Goal: Book appointment/travel/reservation

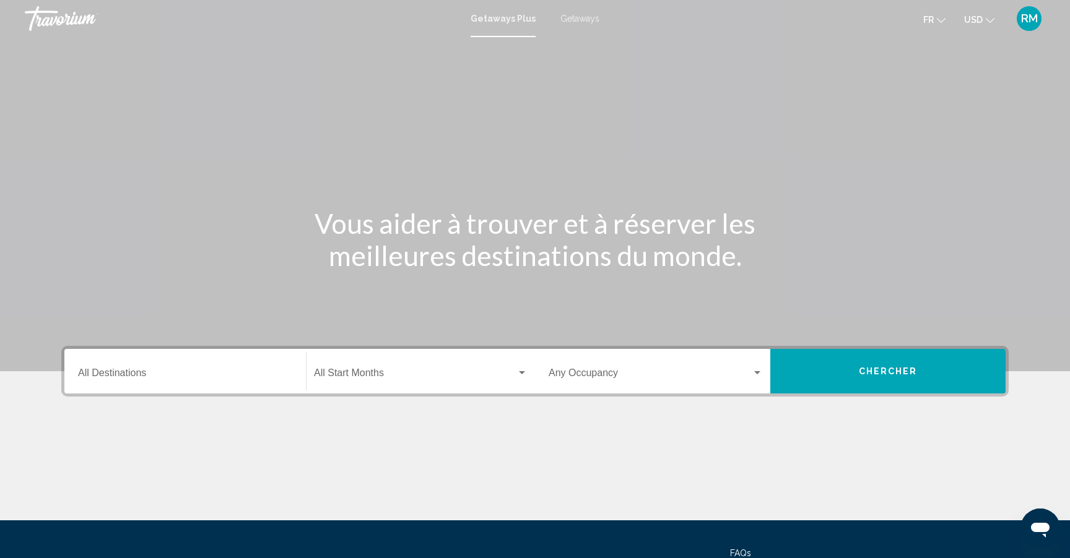
click at [168, 369] on div "Destination All Destinations" at bounding box center [185, 371] width 214 height 39
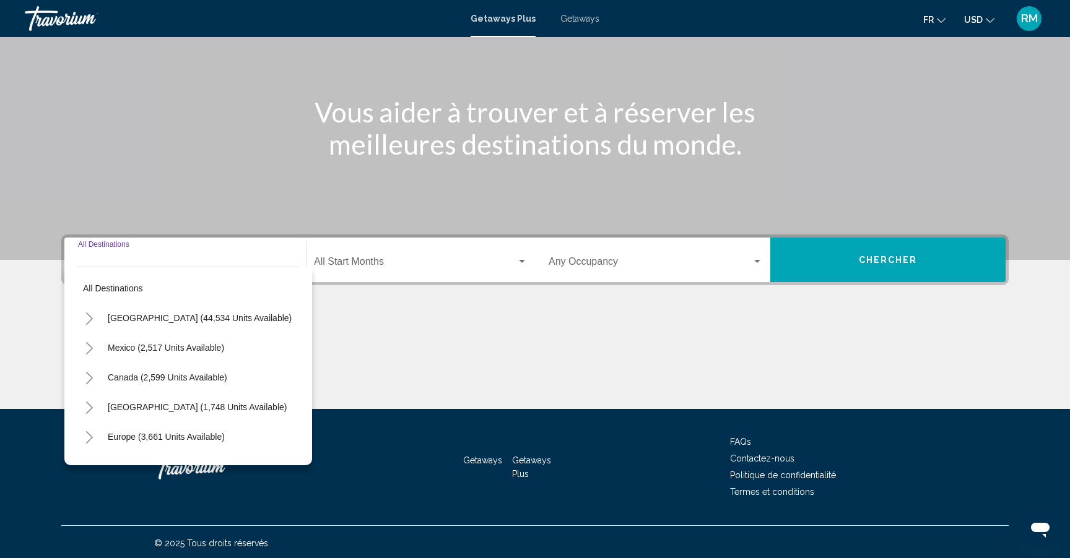
scroll to position [114, 0]
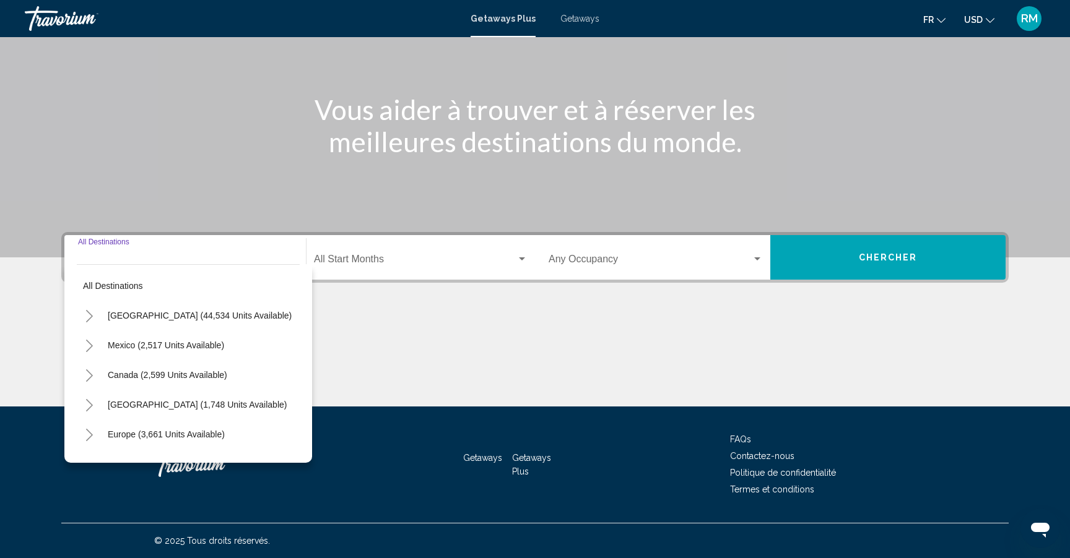
click at [420, 349] on div "Main content" at bounding box center [534, 360] width 947 height 93
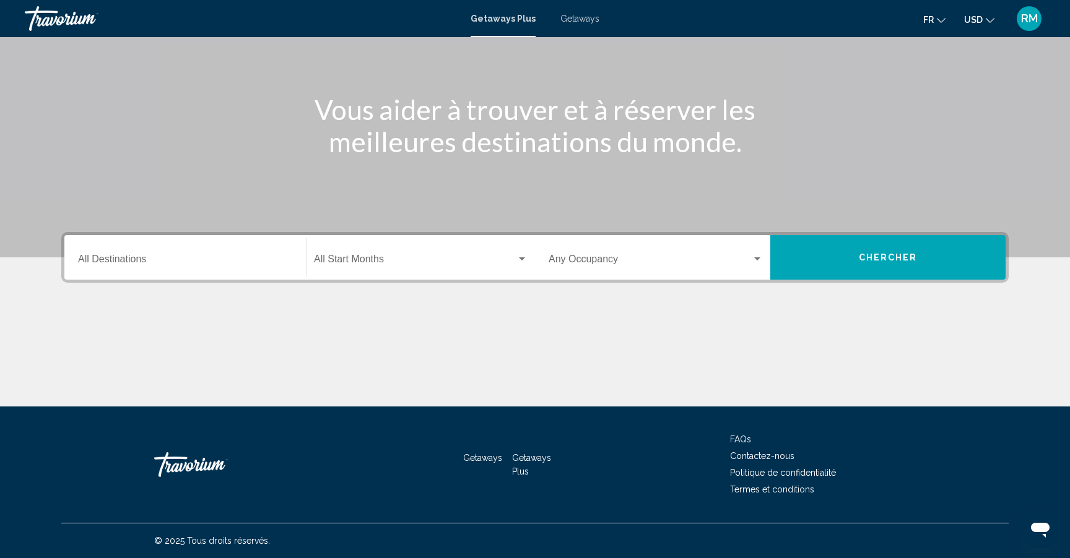
click at [418, 266] on span "Search widget" at bounding box center [415, 261] width 202 height 11
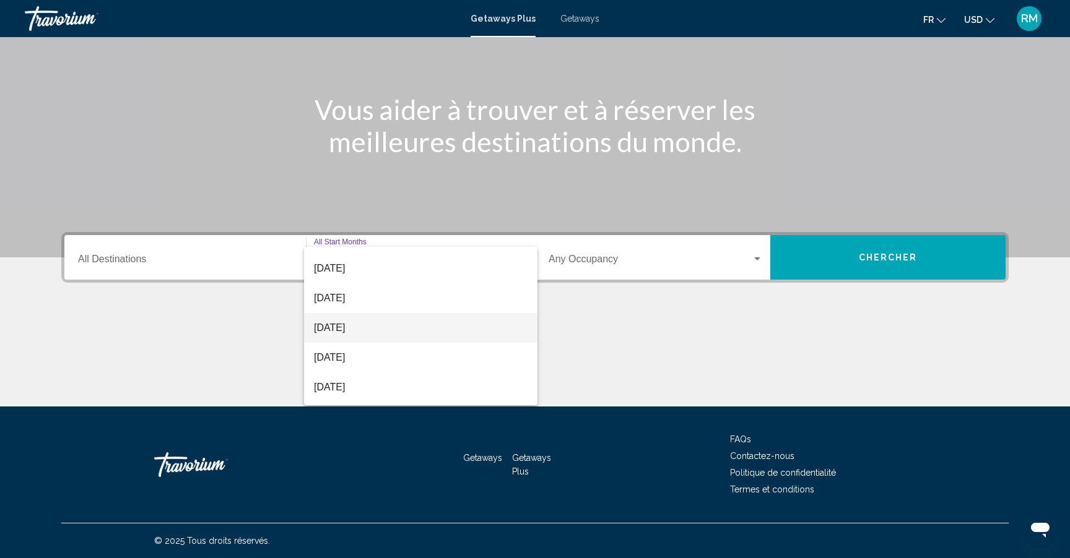
scroll to position [83, 0]
click at [392, 322] on span "[DATE]" at bounding box center [421, 328] width 214 height 30
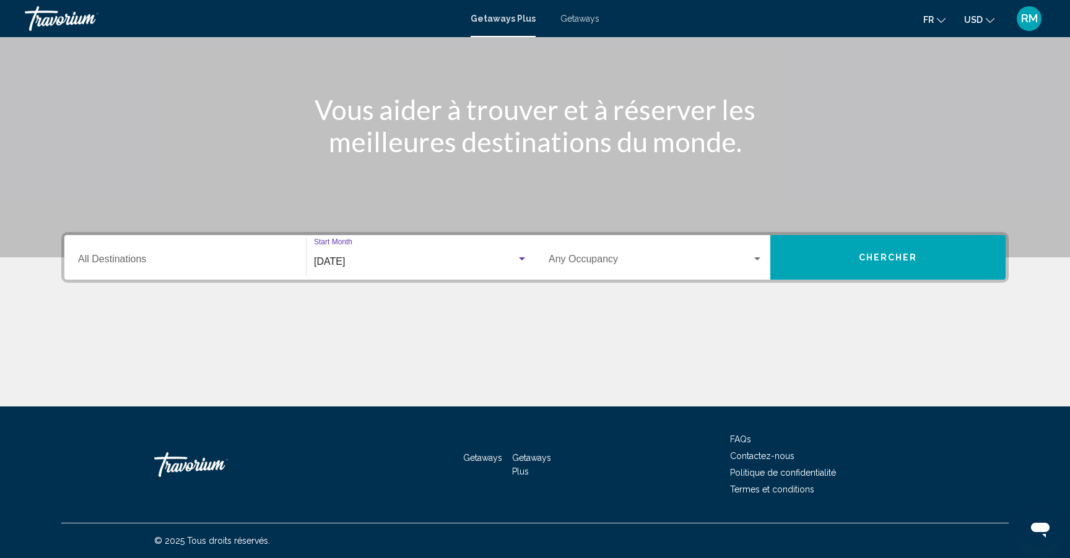
click at [862, 255] on span "Chercher" at bounding box center [888, 258] width 59 height 10
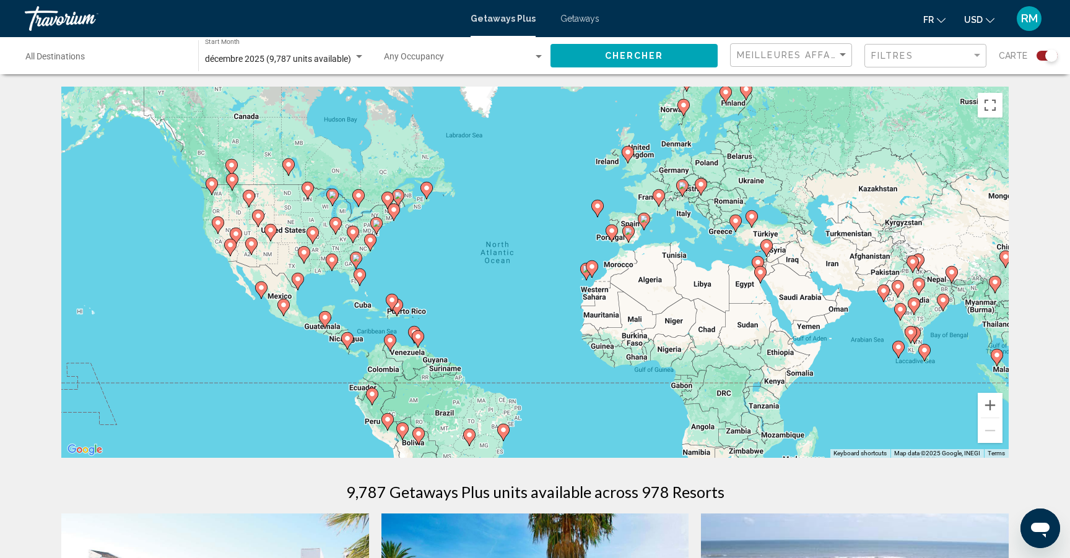
click at [293, 59] on span "décembre 2025 (9,787 units available)" at bounding box center [278, 59] width 146 height 10
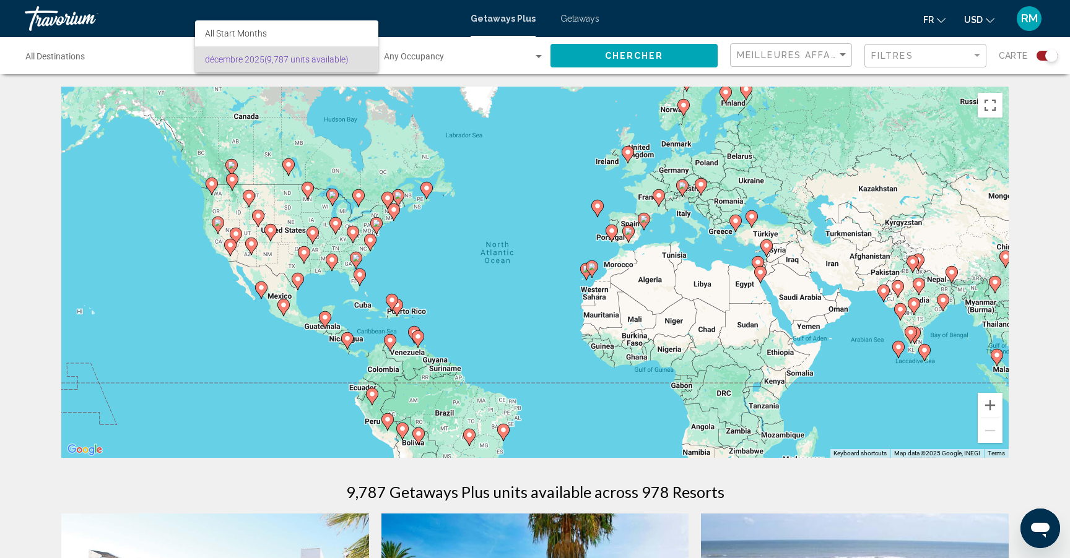
click at [293, 59] on span "[DATE] (9,787 units available)" at bounding box center [286, 59] width 163 height 26
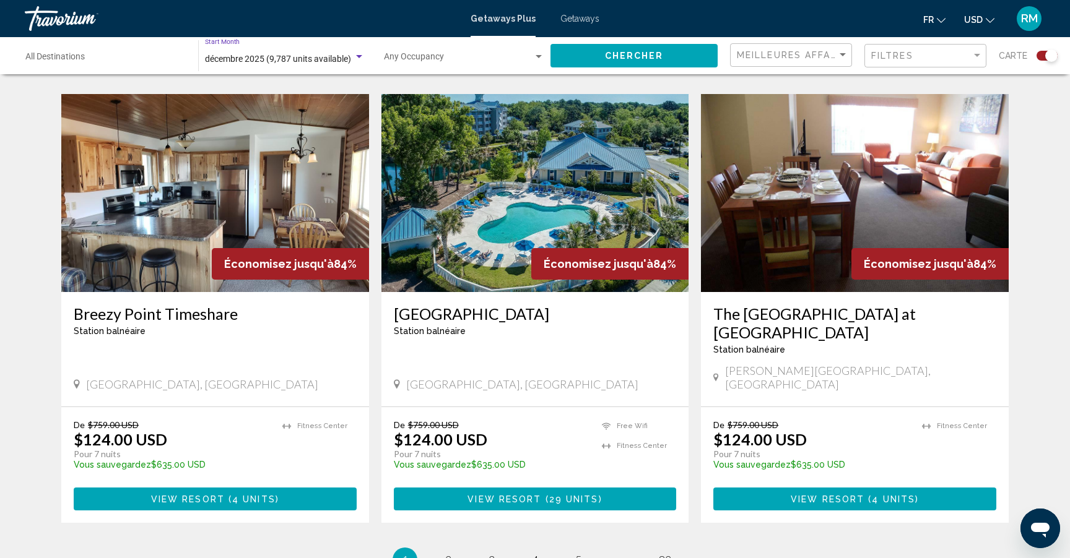
scroll to position [1735, 0]
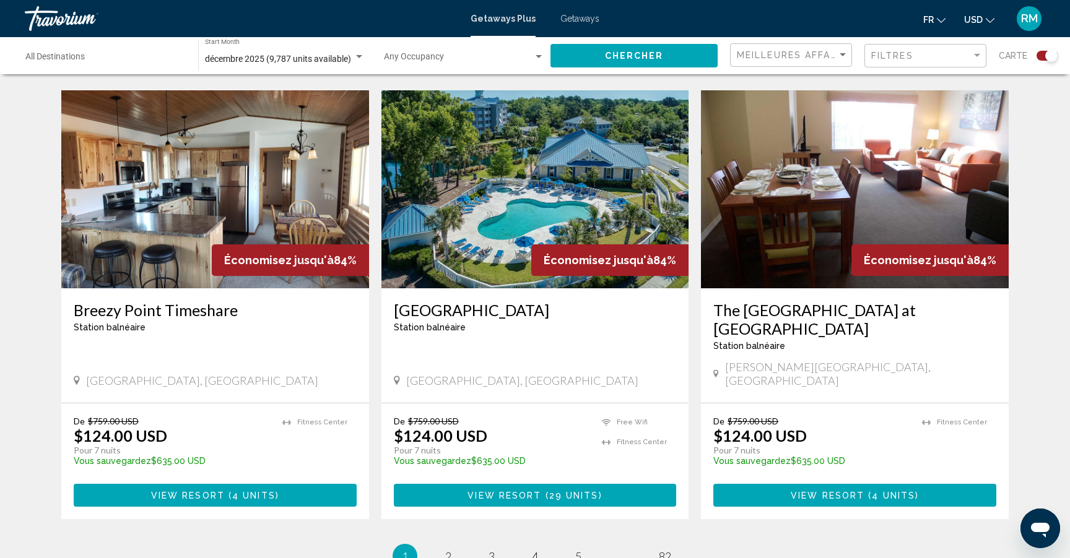
click at [973, 20] on span "USD" at bounding box center [973, 20] width 19 height 10
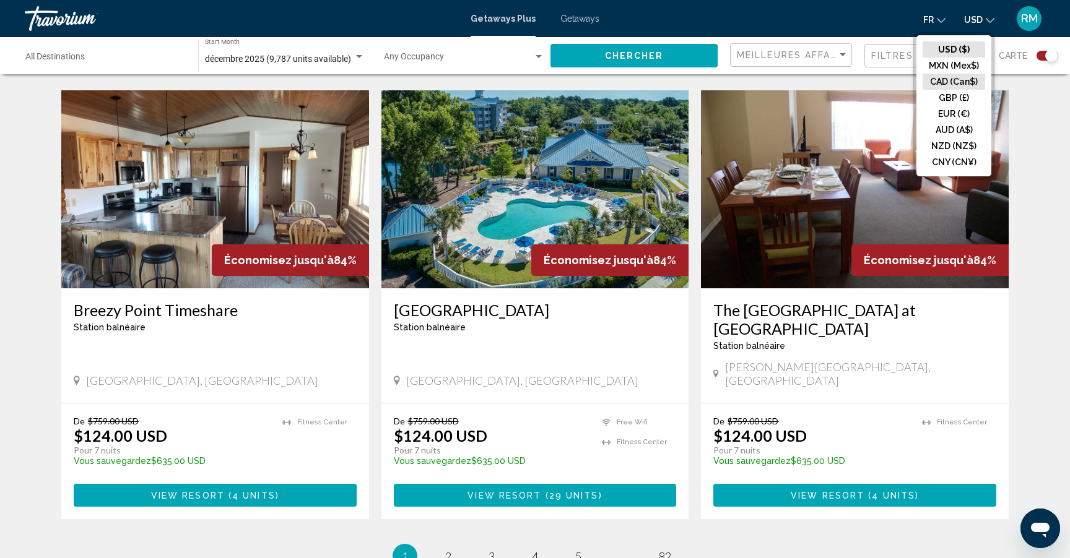
click at [950, 76] on button "CAD (Can$)" at bounding box center [953, 82] width 63 height 16
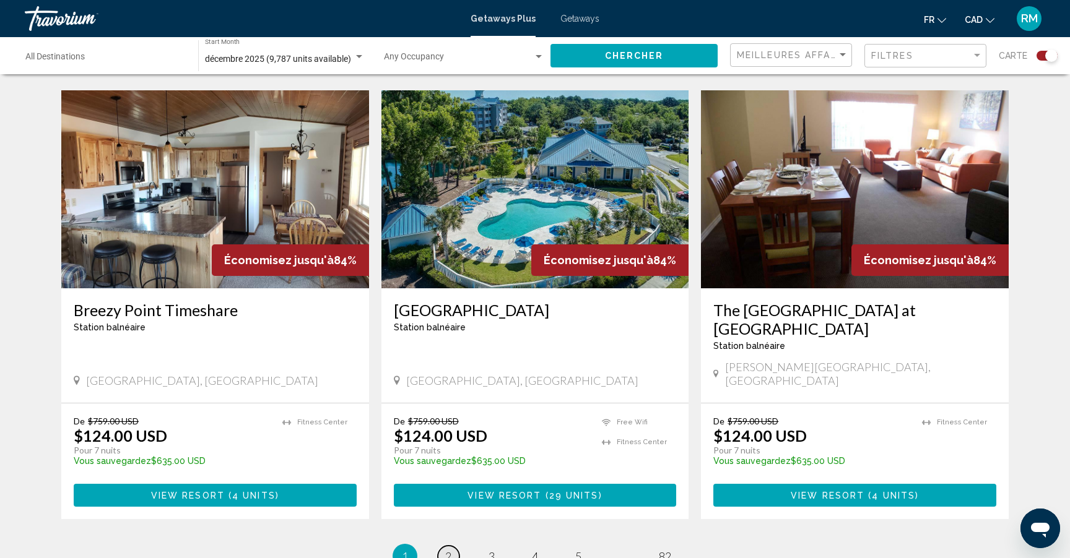
click at [447, 550] on span "2" at bounding box center [448, 557] width 6 height 14
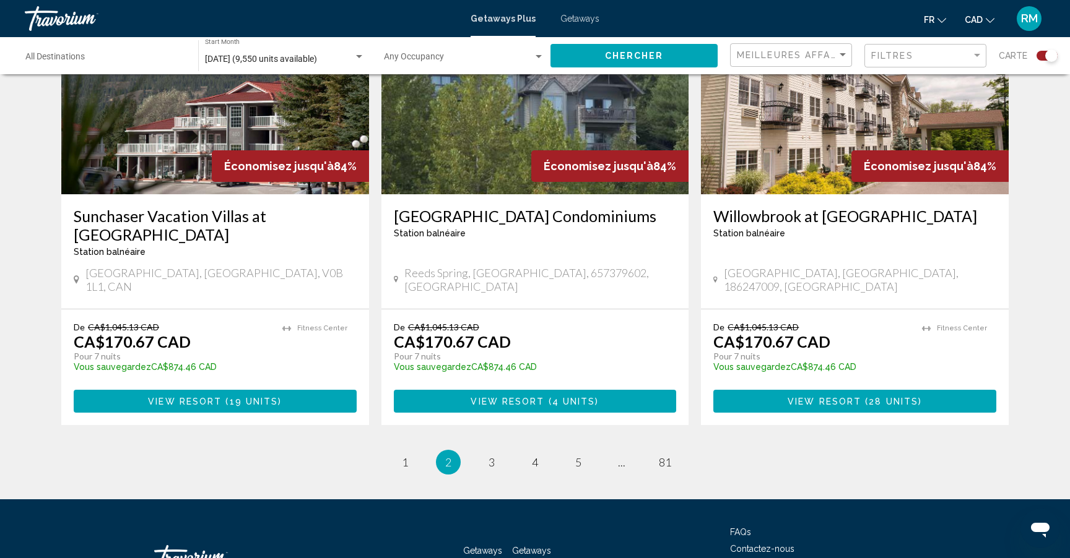
scroll to position [1861, 0]
click at [485, 452] on link "page 3" at bounding box center [492, 463] width 22 height 22
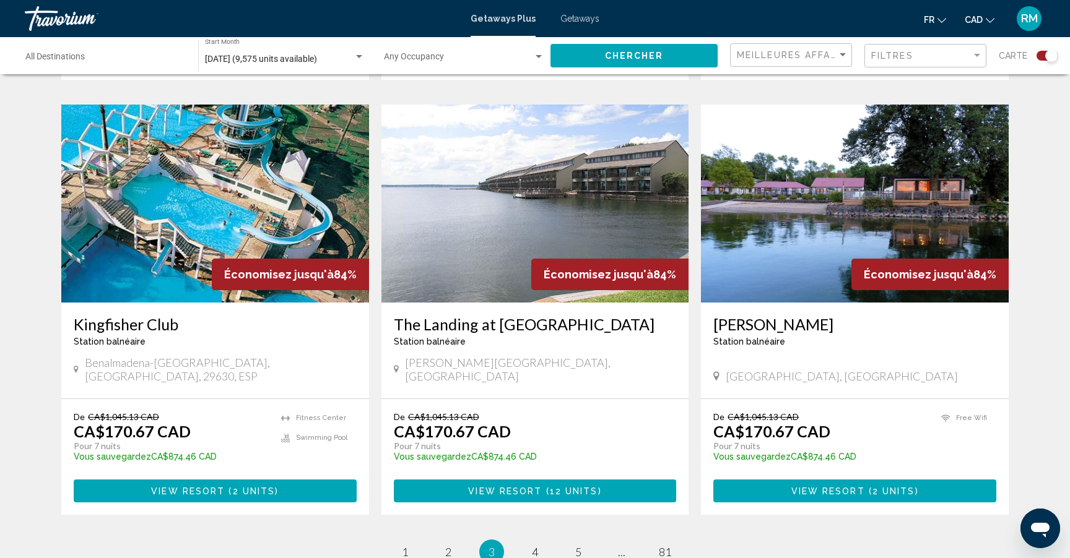
scroll to position [1758, 0]
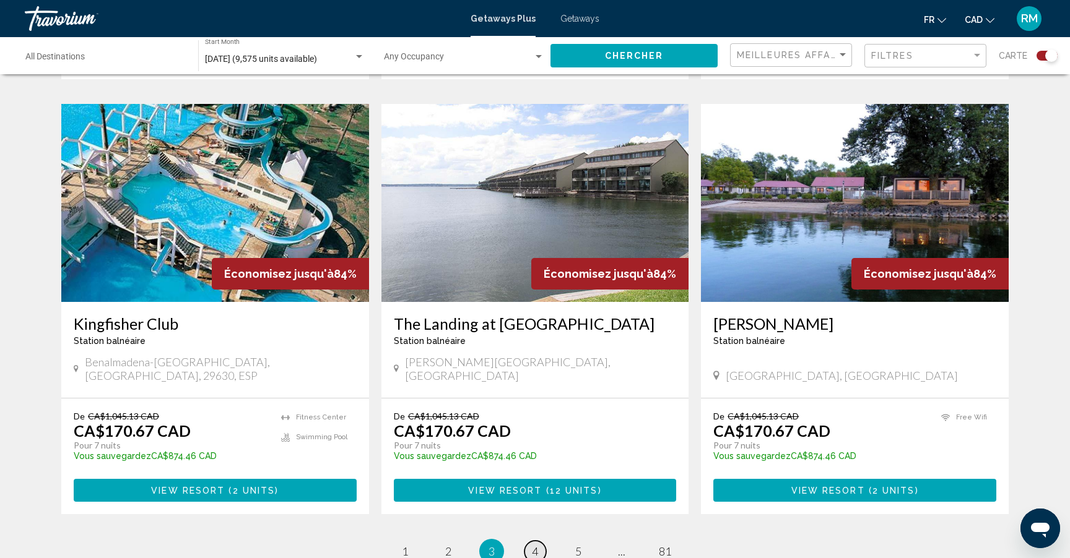
click at [529, 541] on link "page 4" at bounding box center [535, 552] width 22 height 22
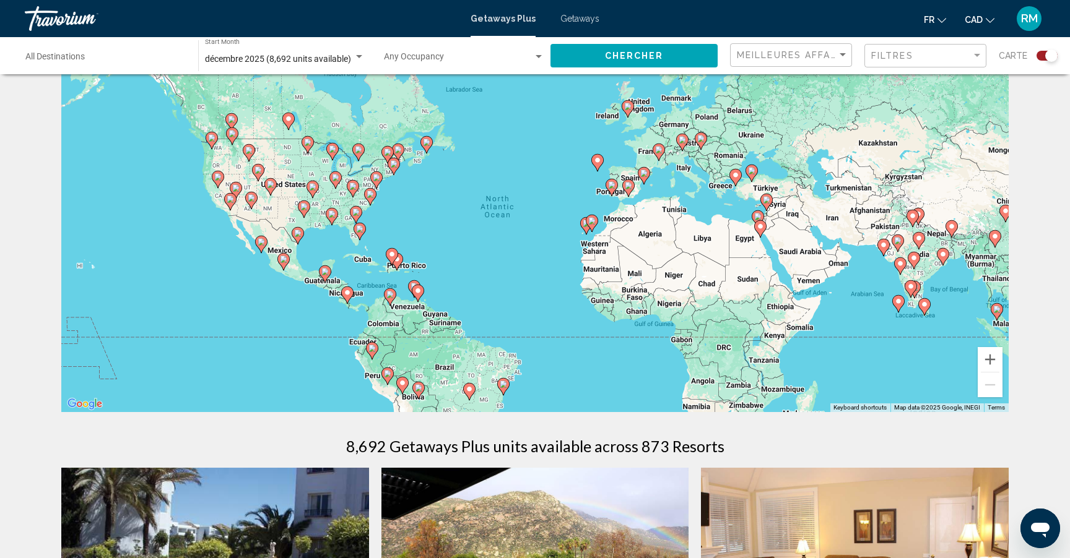
scroll to position [45, 0]
click at [392, 254] on image "Main content" at bounding box center [391, 254] width 7 height 7
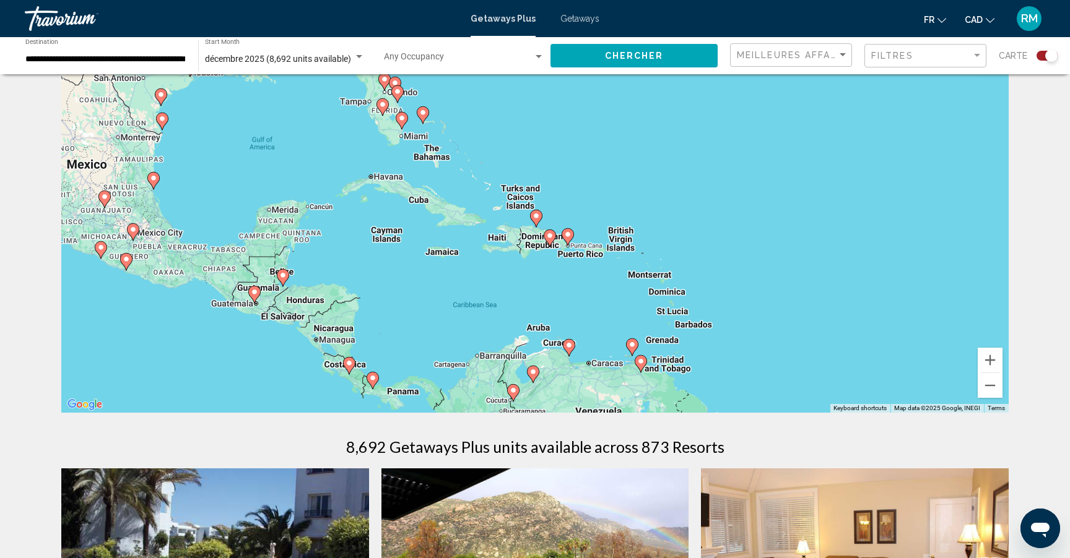
click at [535, 219] on image "Main content" at bounding box center [535, 215] width 7 height 7
type input "**********"
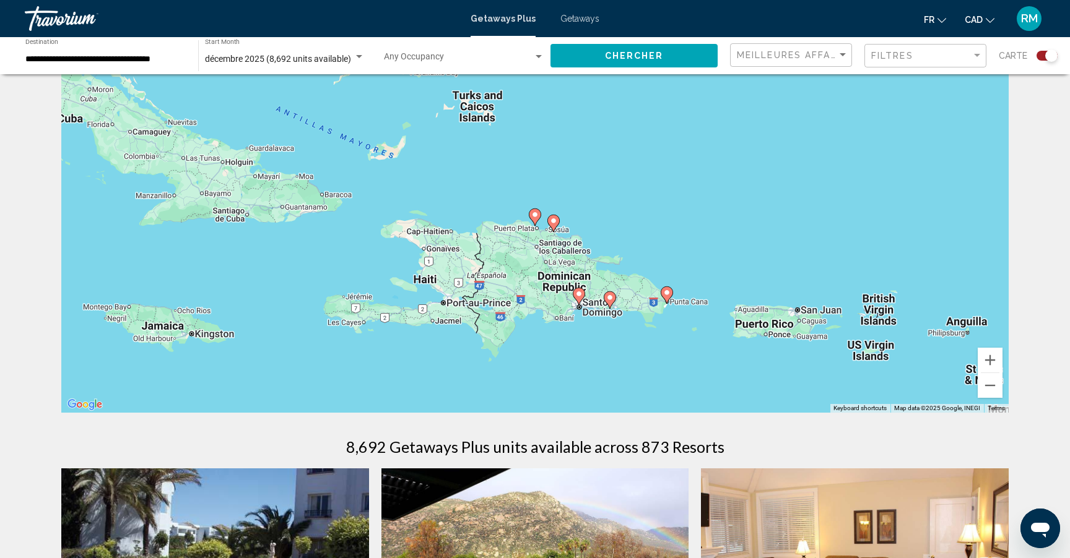
click at [534, 212] on image "Main content" at bounding box center [534, 214] width 7 height 7
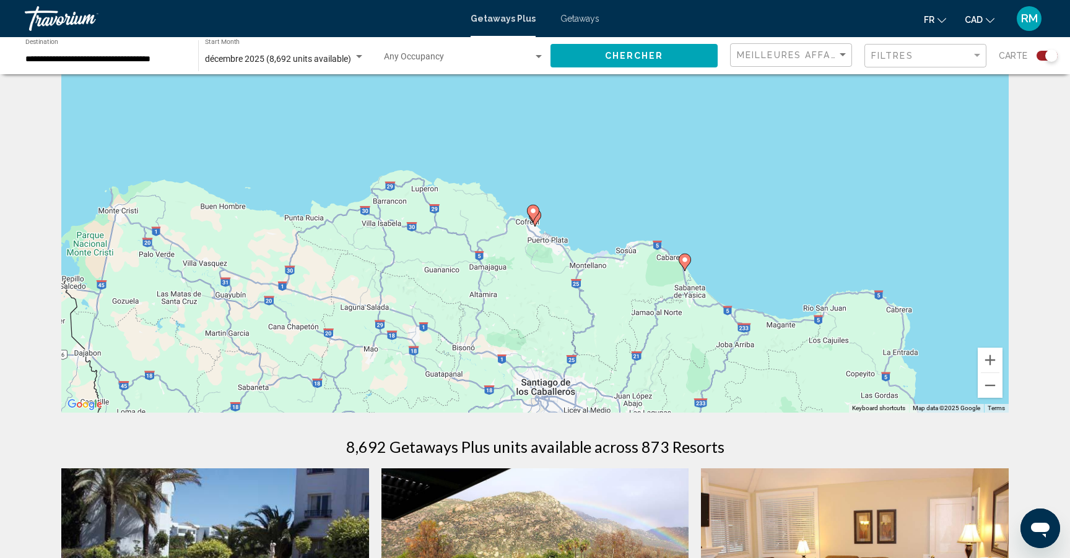
click at [534, 212] on image "Main content" at bounding box center [532, 210] width 7 height 7
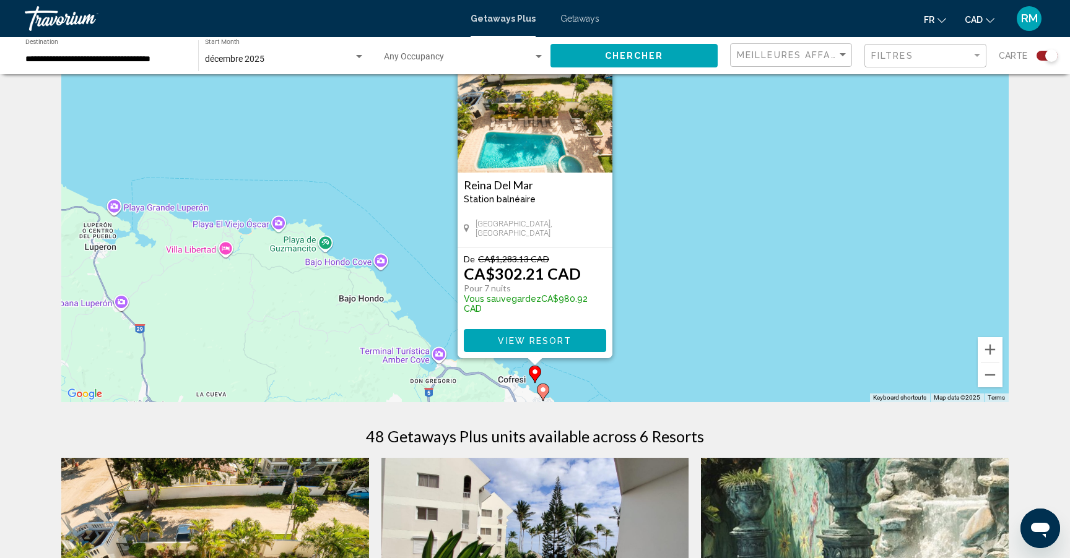
scroll to position [58, 0]
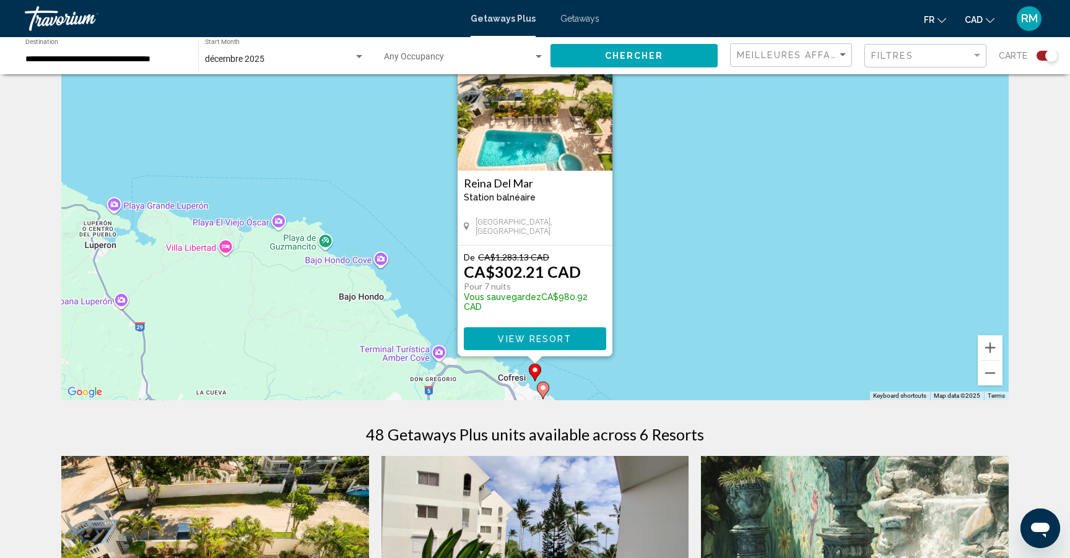
click at [545, 390] on image "Main content" at bounding box center [542, 387] width 7 height 7
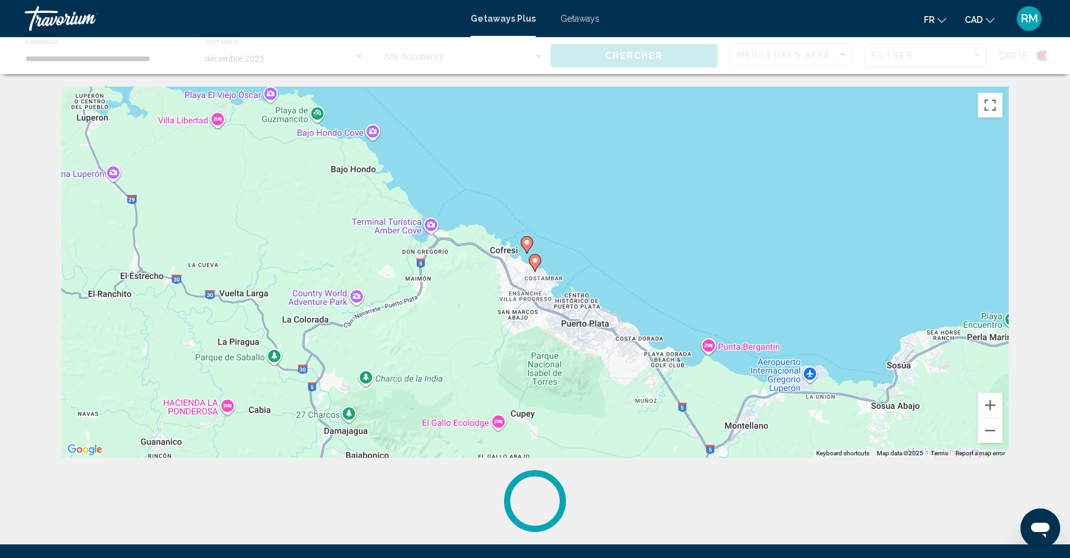
scroll to position [0, 0]
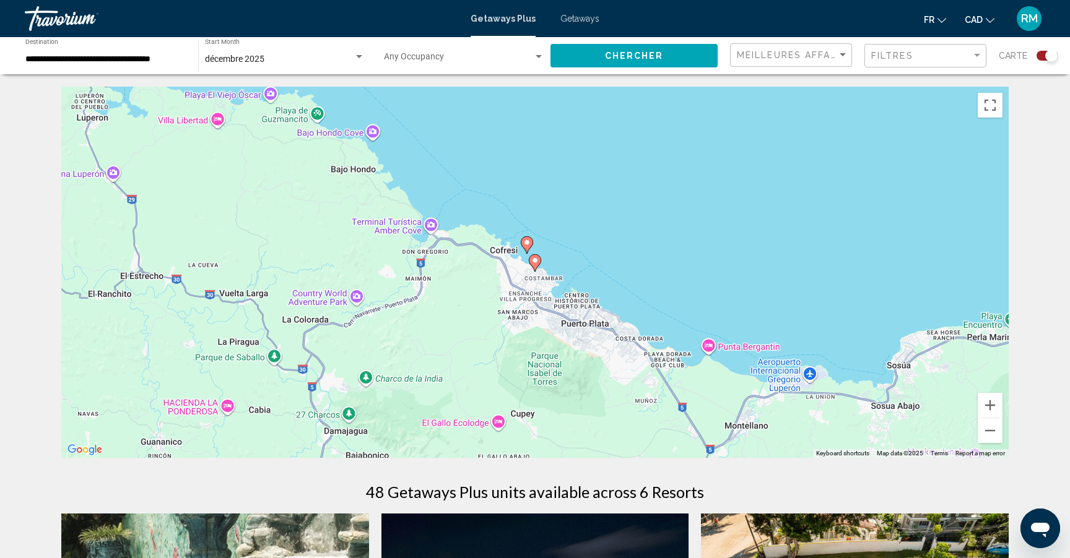
click at [535, 264] on icon "Main content" at bounding box center [534, 263] width 11 height 16
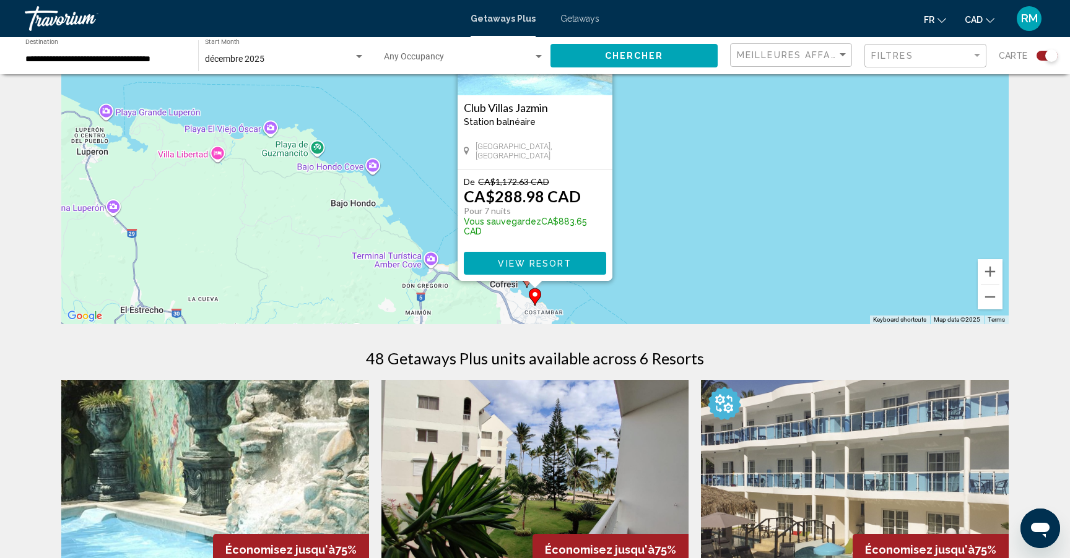
scroll to position [135, 0]
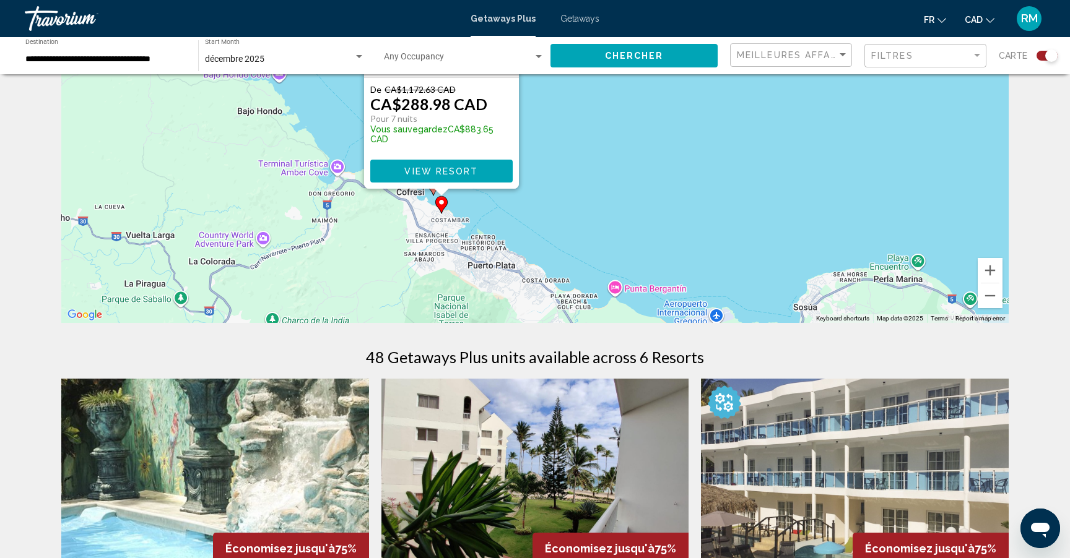
drag, startPoint x: 607, startPoint y: 308, endPoint x: 511, endPoint y: 202, distance: 142.9
click at [511, 203] on div "To activate drag with keyboard, press Alt + Enter. Once in keyboard drag state,…" at bounding box center [534, 137] width 947 height 371
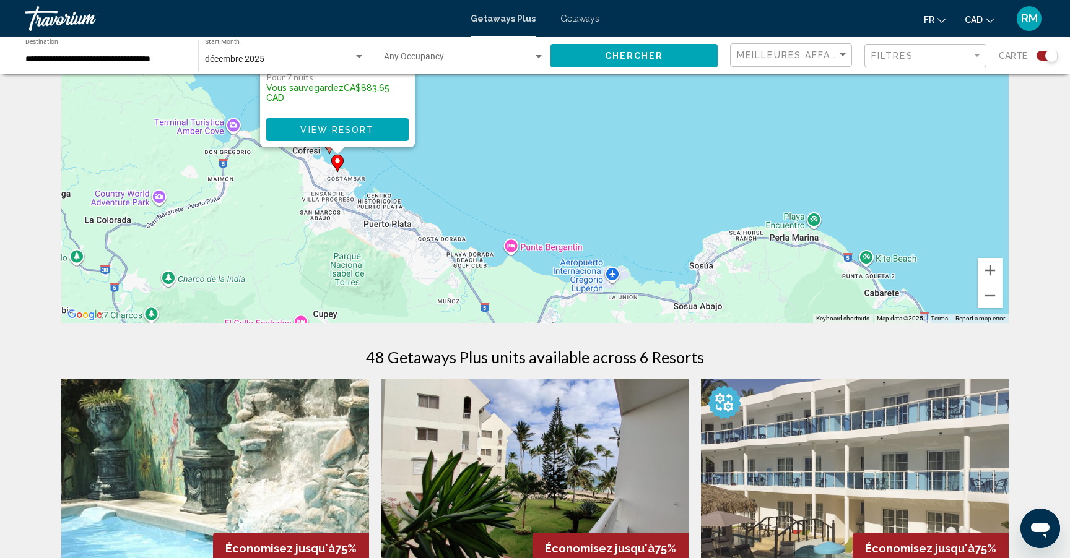
drag, startPoint x: 597, startPoint y: 226, endPoint x: 478, endPoint y: 195, distance: 123.4
click at [479, 195] on div "To activate drag with keyboard, press Alt + Enter. Once in keyboard drag state,…" at bounding box center [534, 137] width 947 height 371
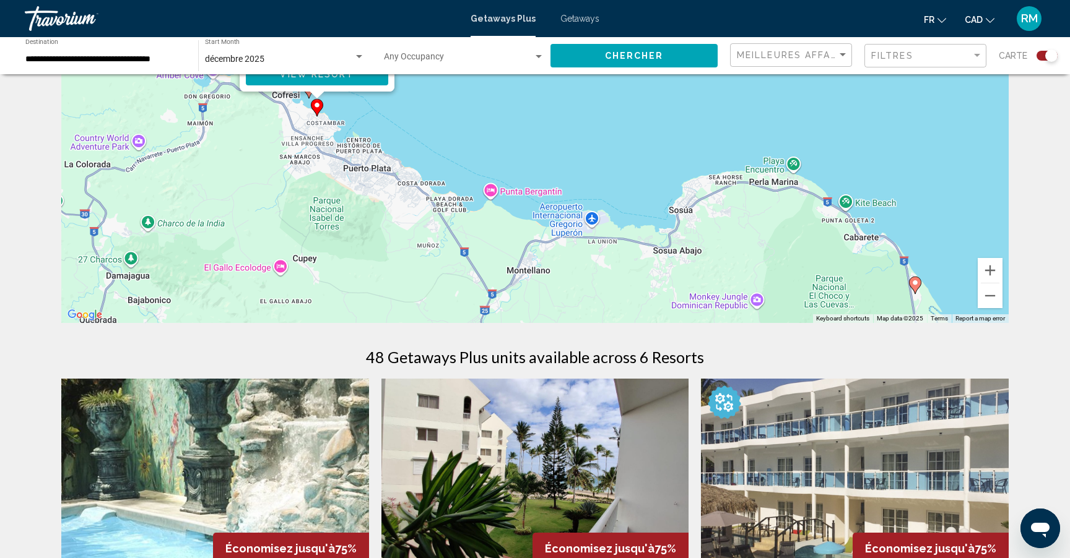
drag, startPoint x: 544, startPoint y: 225, endPoint x: 539, endPoint y: 150, distance: 75.1
click at [539, 150] on div "To activate drag with keyboard, press Alt + Enter. Once in keyboard drag state,…" at bounding box center [534, 137] width 947 height 371
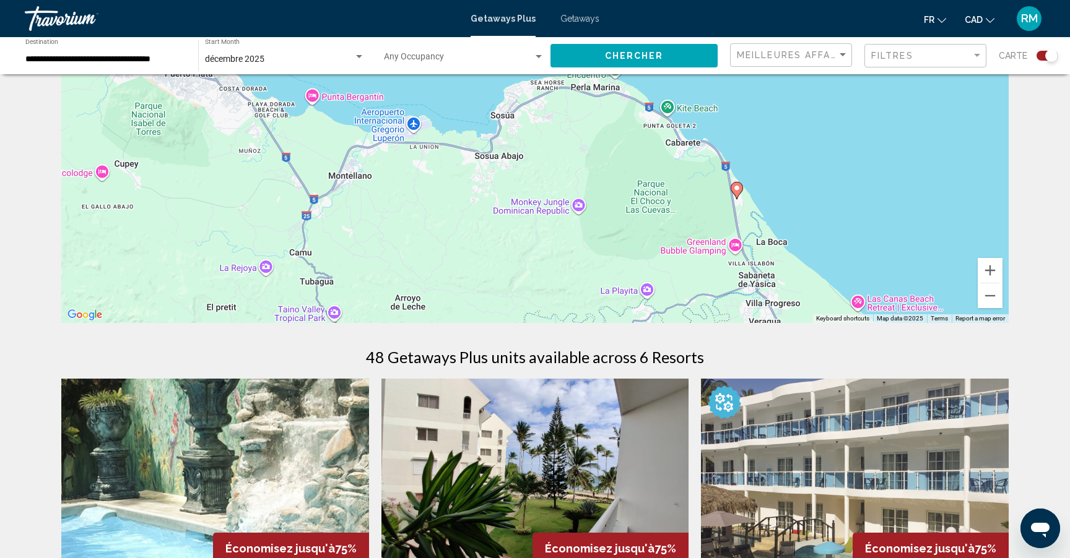
drag, startPoint x: 743, startPoint y: 253, endPoint x: 546, endPoint y: 175, distance: 211.8
click at [546, 175] on div "To activate drag with keyboard, press Alt + Enter. Once in keyboard drag state,…" at bounding box center [534, 137] width 947 height 371
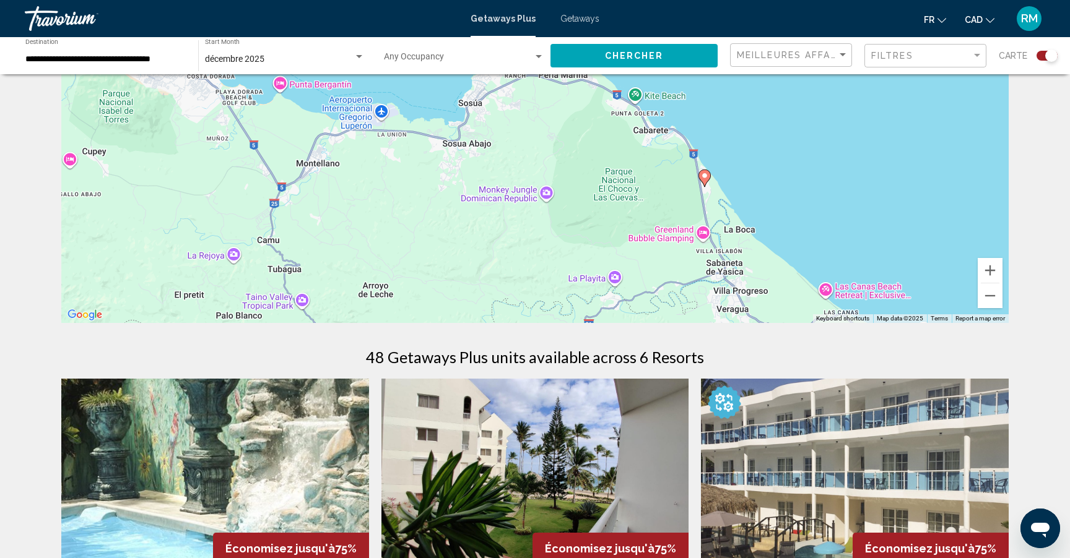
click at [703, 176] on image "Main content" at bounding box center [704, 175] width 7 height 7
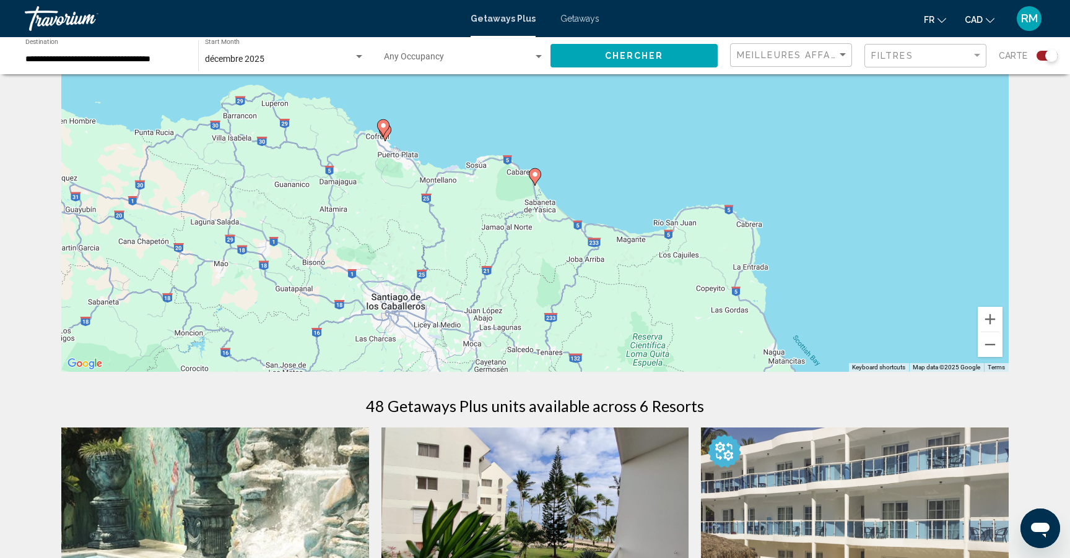
scroll to position [85, 0]
click at [536, 175] on image "Main content" at bounding box center [534, 174] width 7 height 7
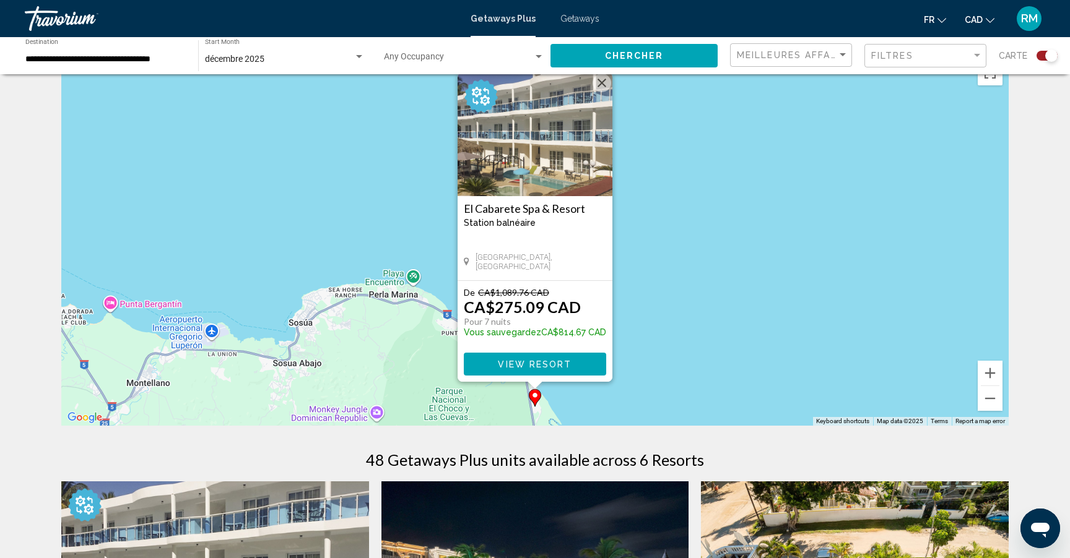
scroll to position [38, 0]
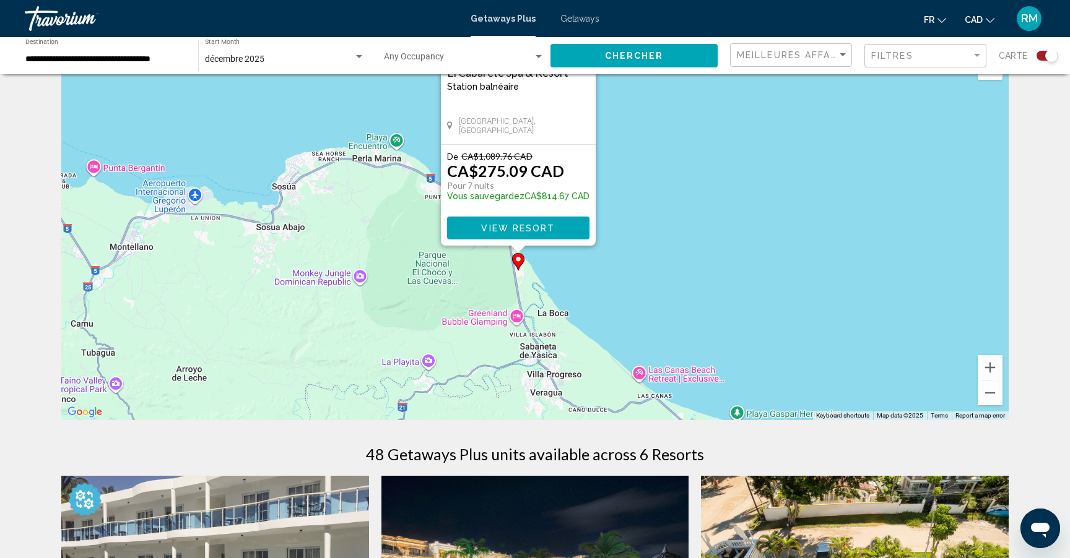
drag, startPoint x: 696, startPoint y: 337, endPoint x: 681, endPoint y: 212, distance: 126.5
click at [681, 212] on div "To activate drag with keyboard, press Alt + Enter. Once in keyboard drag state,…" at bounding box center [534, 234] width 947 height 371
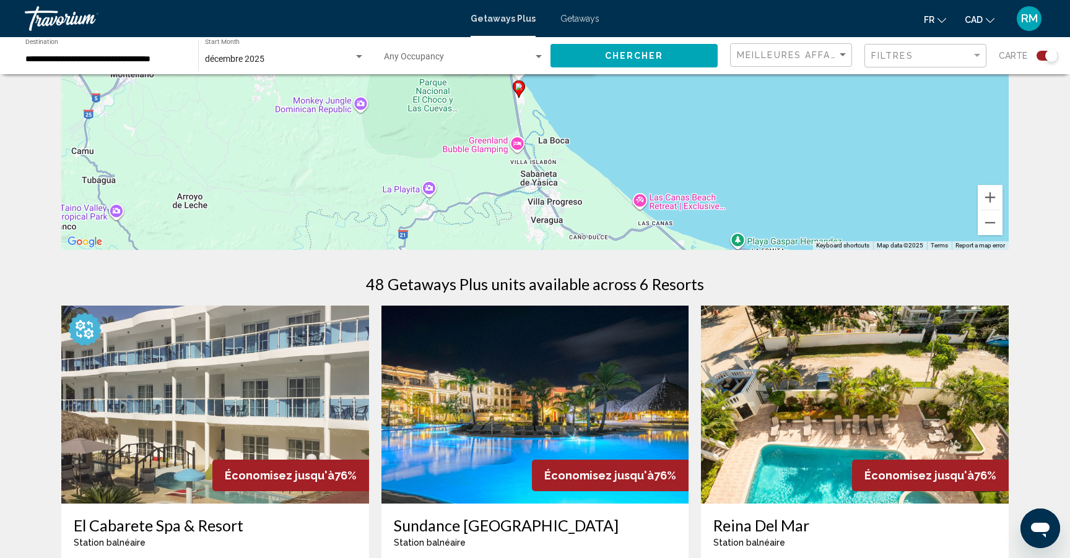
scroll to position [206, 0]
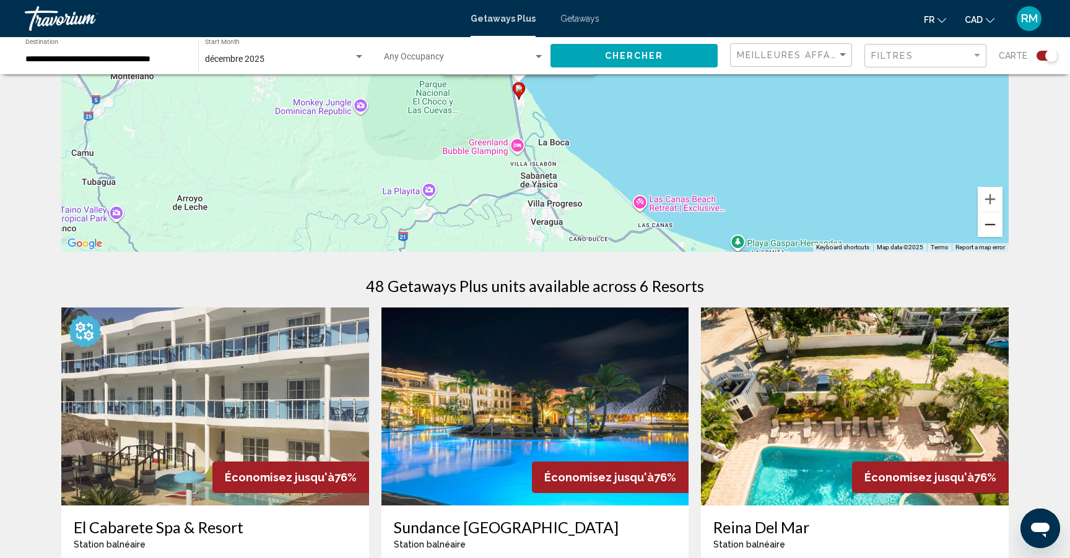
click at [984, 227] on button "Zoom out" at bounding box center [990, 224] width 25 height 25
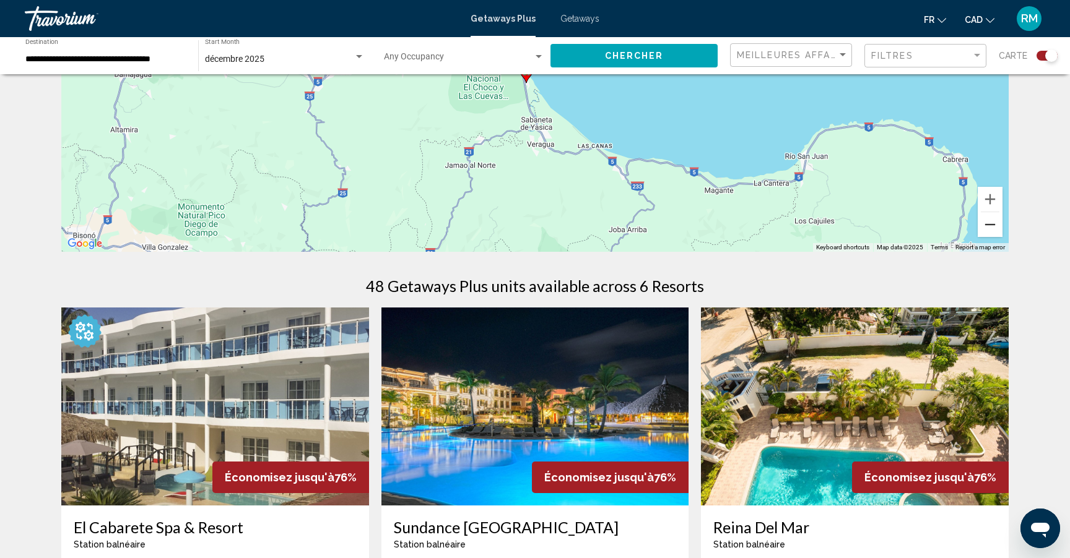
click at [994, 229] on button "Zoom out" at bounding box center [990, 224] width 25 height 25
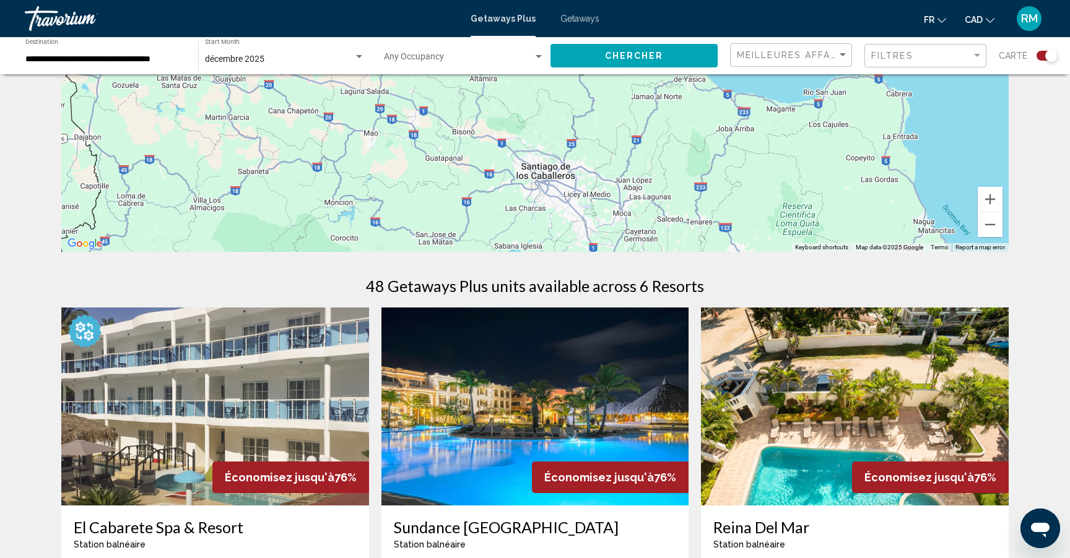
drag, startPoint x: 584, startPoint y: 209, endPoint x: 817, endPoint y: 202, distance: 233.5
click at [739, 190] on div "To activate drag with keyboard, press Alt + Enter. Once in keyboard drag state,…" at bounding box center [534, 66] width 947 height 371
click at [989, 225] on button "Zoom out" at bounding box center [990, 224] width 25 height 25
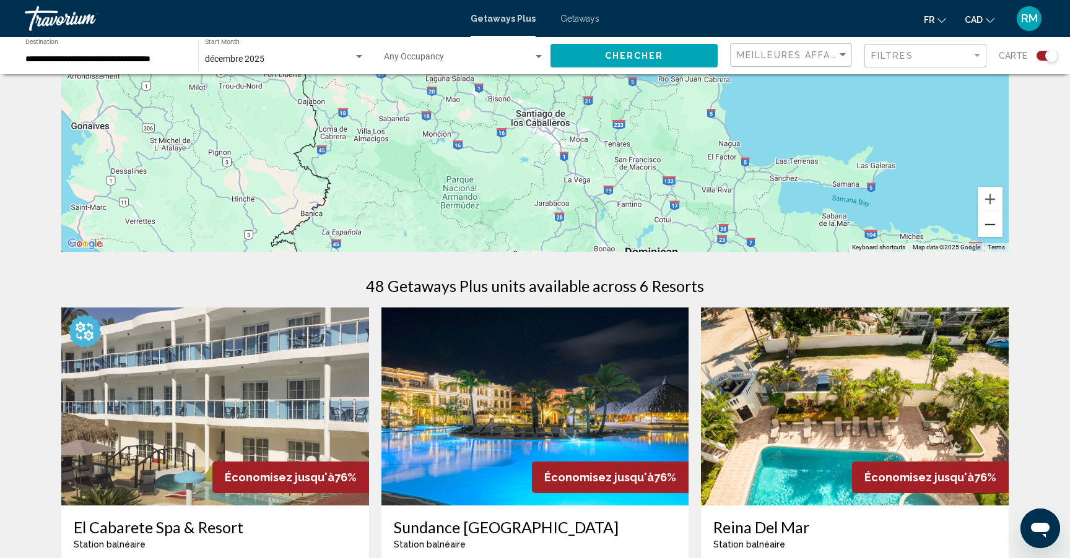
click at [989, 225] on button "Zoom out" at bounding box center [990, 224] width 25 height 25
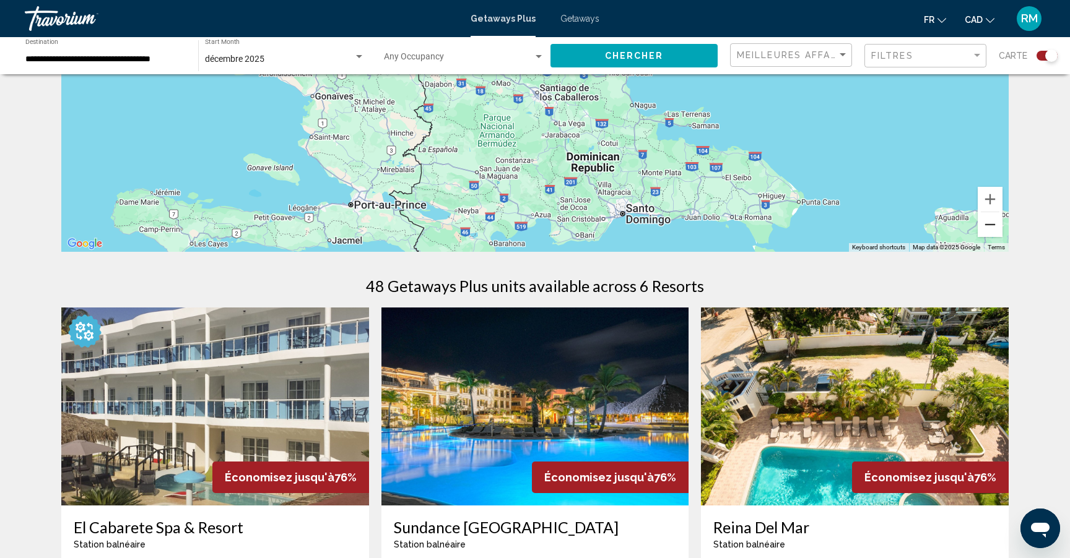
click at [989, 225] on button "Zoom out" at bounding box center [990, 224] width 25 height 25
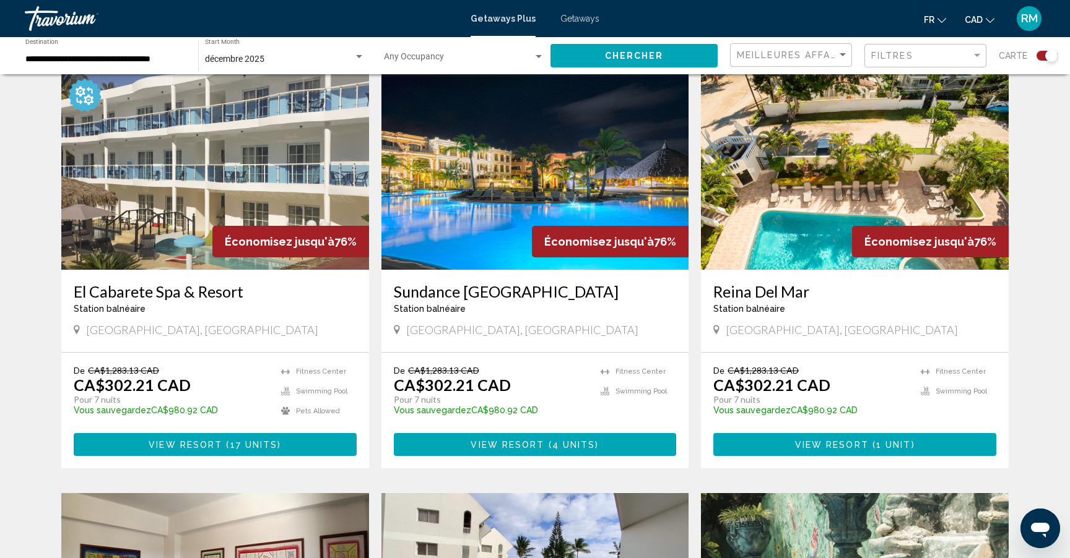
scroll to position [443, 0]
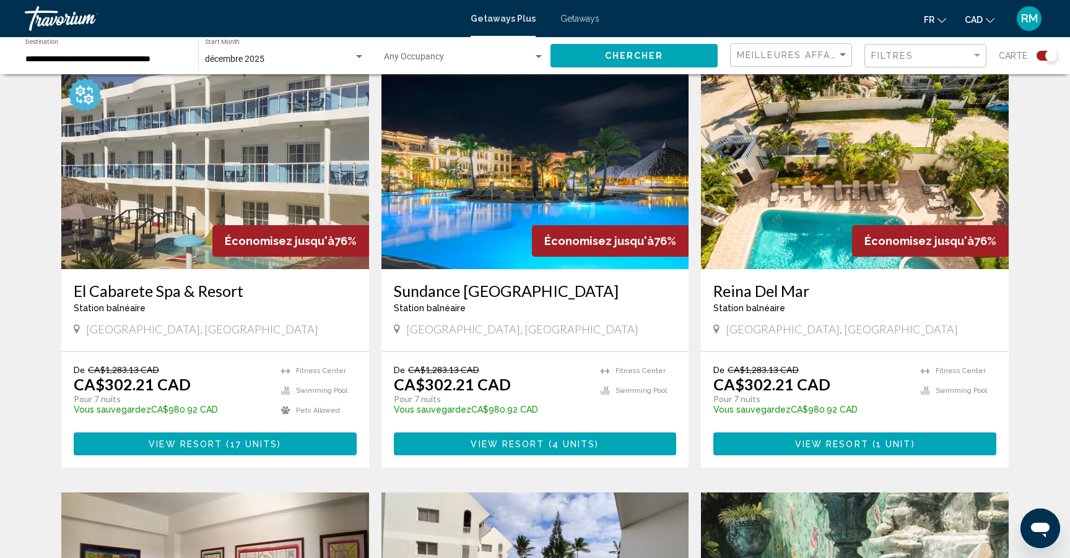
click at [508, 443] on span "View Resort" at bounding box center [507, 445] width 74 height 10
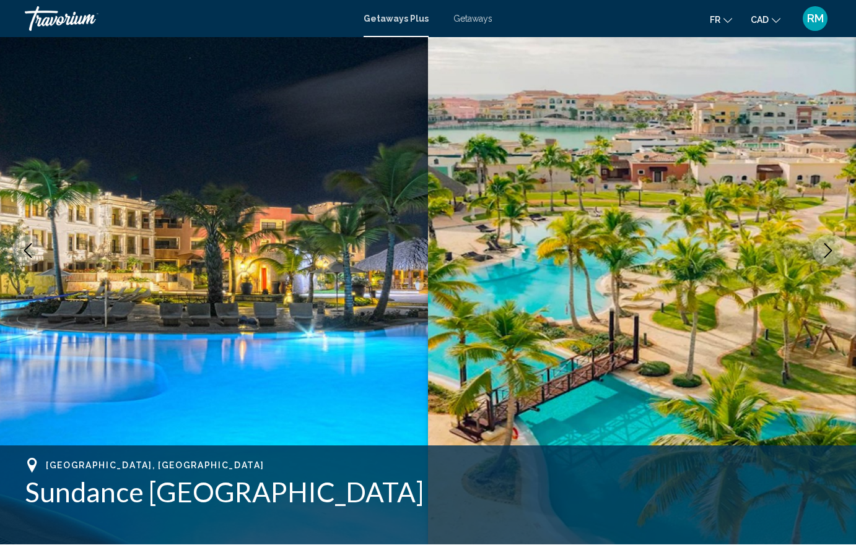
scroll to position [54, 0]
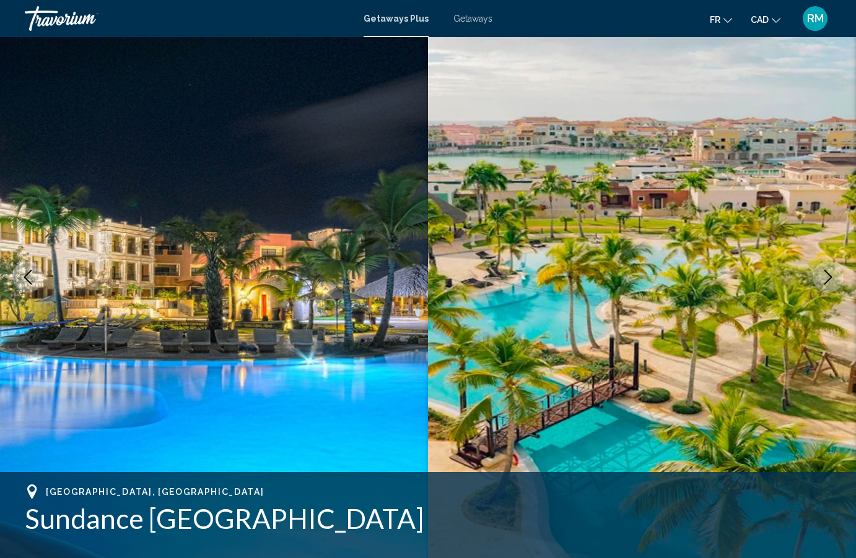
click at [824, 274] on icon "Next image" at bounding box center [827, 277] width 15 height 15
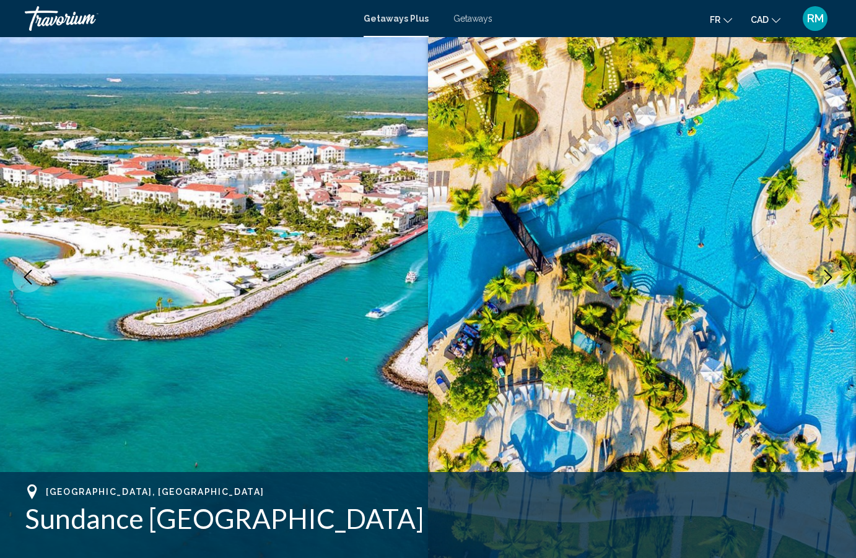
click at [824, 274] on icon "Next image" at bounding box center [827, 277] width 15 height 15
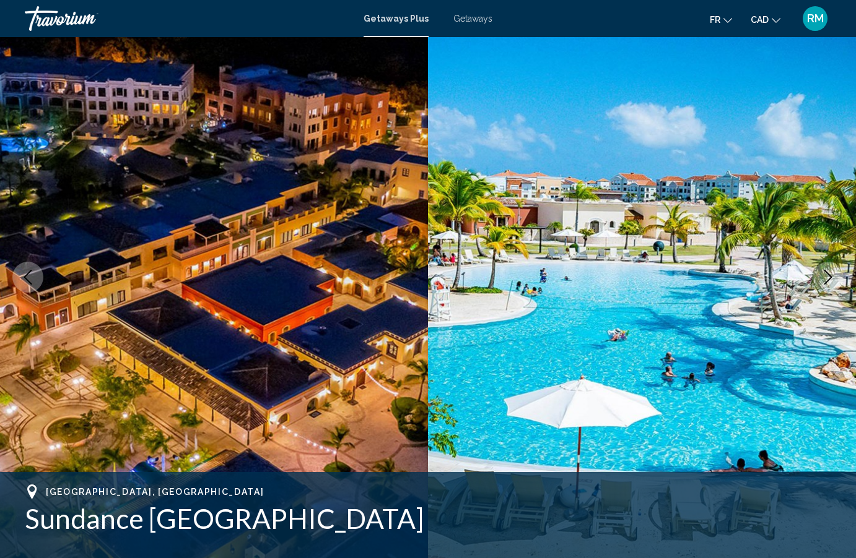
click at [824, 274] on icon "Next image" at bounding box center [827, 277] width 15 height 15
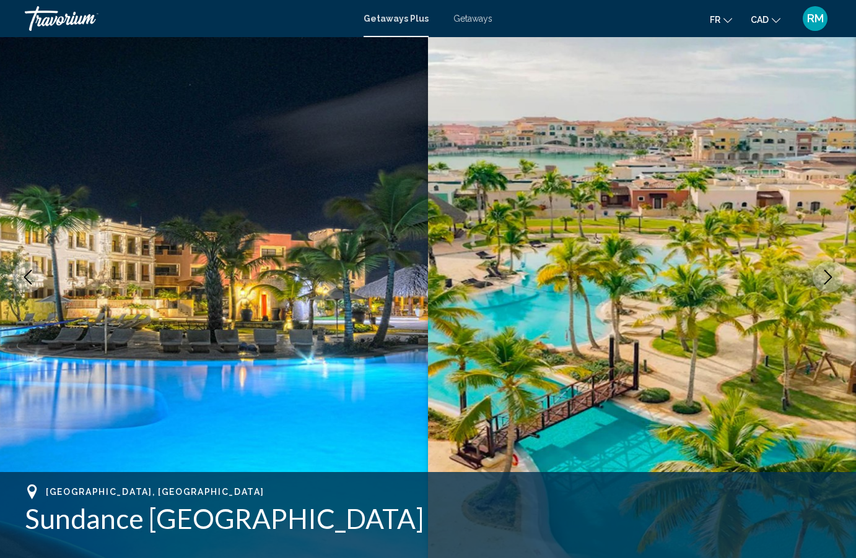
click at [824, 274] on icon "Next image" at bounding box center [827, 277] width 15 height 15
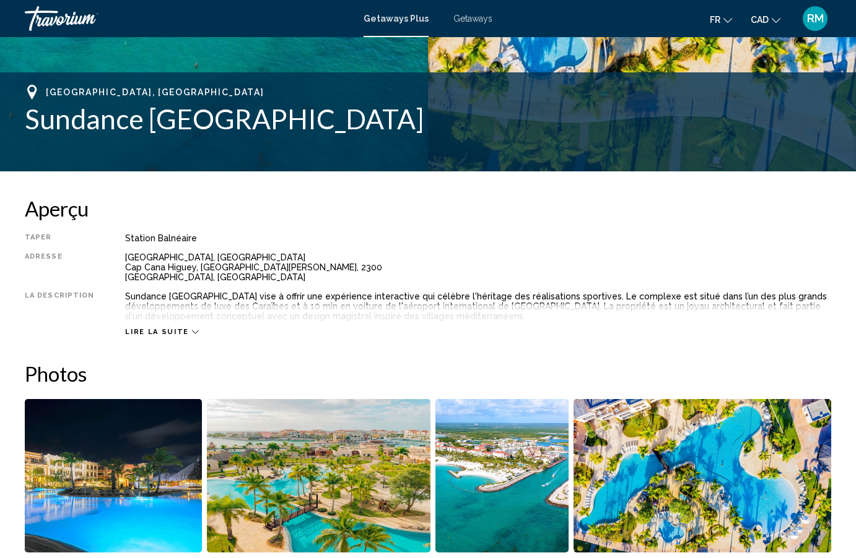
scroll to position [453, 0]
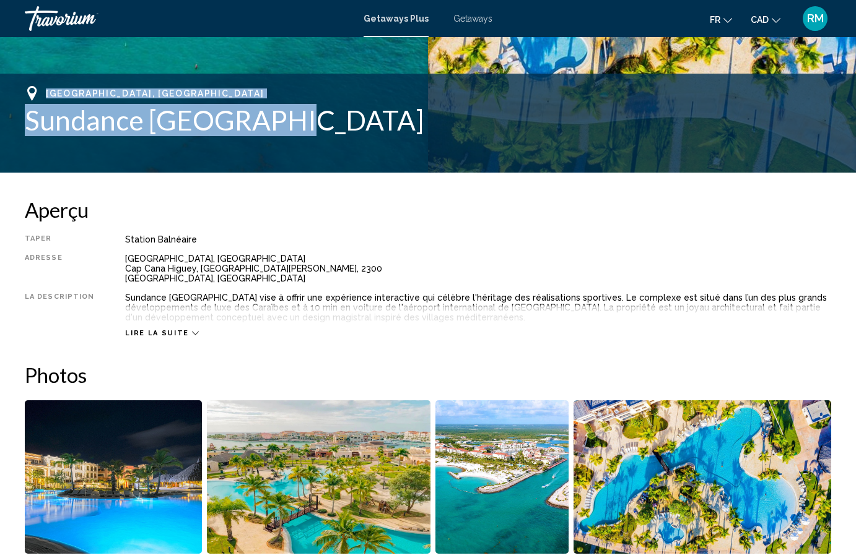
drag, startPoint x: 46, startPoint y: 90, endPoint x: 360, endPoint y: 146, distance: 318.2
click at [303, 120] on div "[GEOGRAPHIC_DATA], [GEOGRAPHIC_DATA] [GEOGRAPHIC_DATA] [GEOGRAPHIC_DATA]" at bounding box center [428, 111] width 806 height 50
copy div "[GEOGRAPHIC_DATA], [GEOGRAPHIC_DATA] [GEOGRAPHIC_DATA] [GEOGRAPHIC_DATA]"
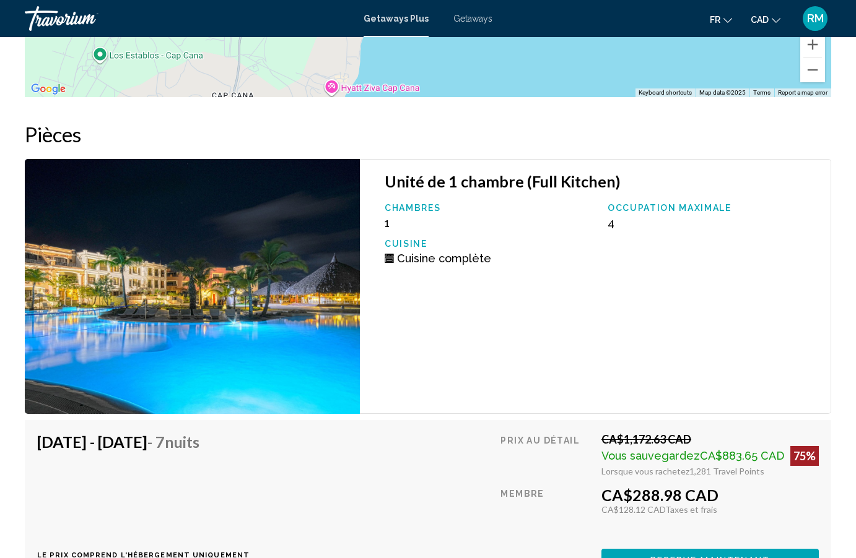
scroll to position [1782, 0]
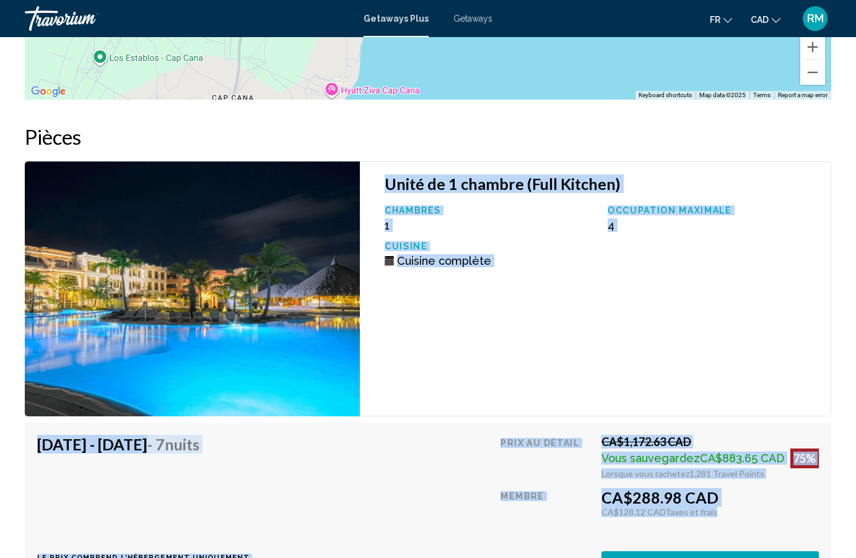
drag, startPoint x: 392, startPoint y: 185, endPoint x: 742, endPoint y: 509, distance: 476.6
click at [742, 509] on div "Unité de 1 chambre (Full Kitchen) Chambres 1 Occupation maximale 4 Cuisine Cuis…" at bounding box center [428, 463] width 806 height 602
copy div "Unité de 1 chambre (Full Kitchen) Chambres 1 Occupation maximale 4 Cuisine Cuis…"
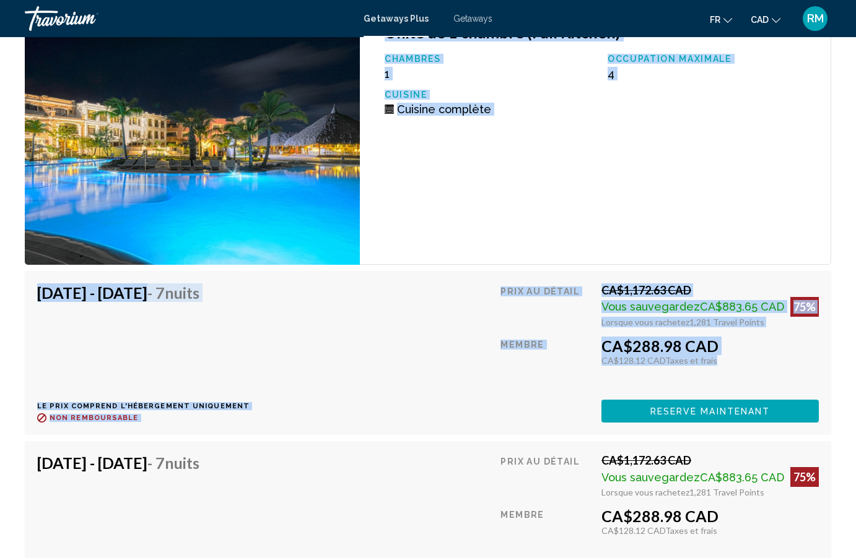
scroll to position [1935, 0]
